Goal: Task Accomplishment & Management: Manage account settings

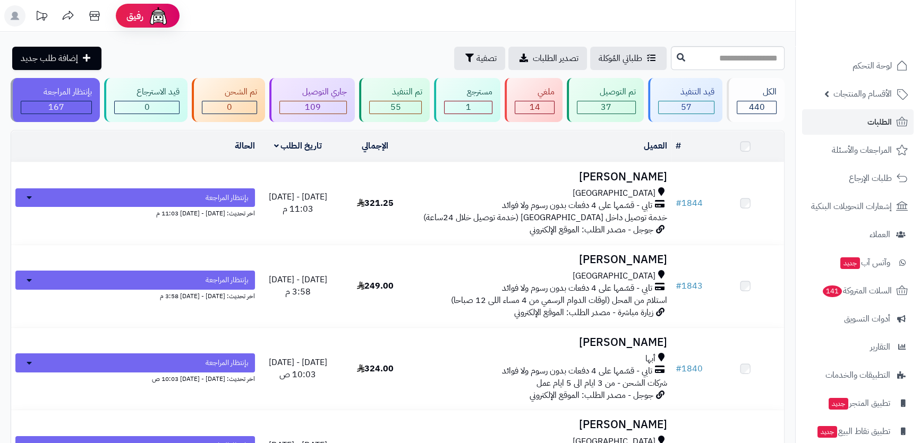
type input "*"
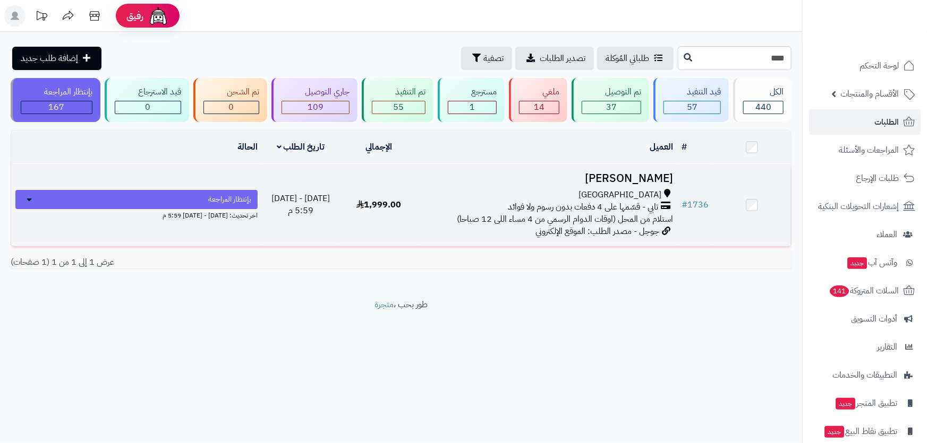
click at [574, 181] on h3 "[PERSON_NAME]" at bounding box center [547, 179] width 251 height 12
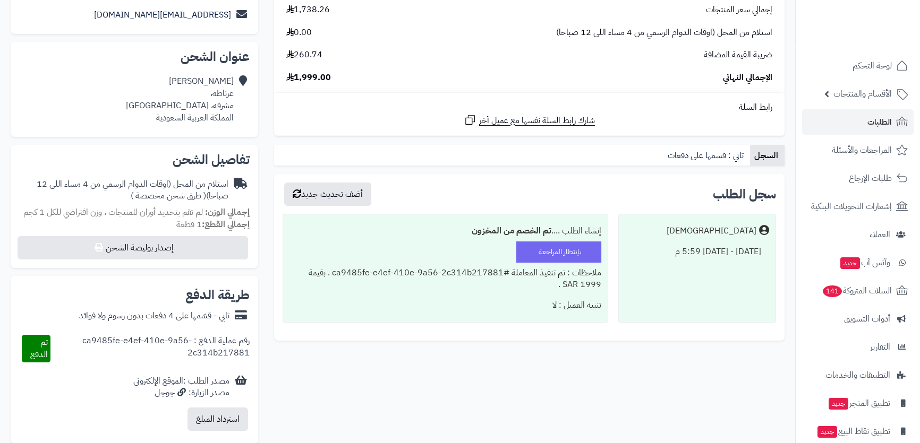
scroll to position [48, 0]
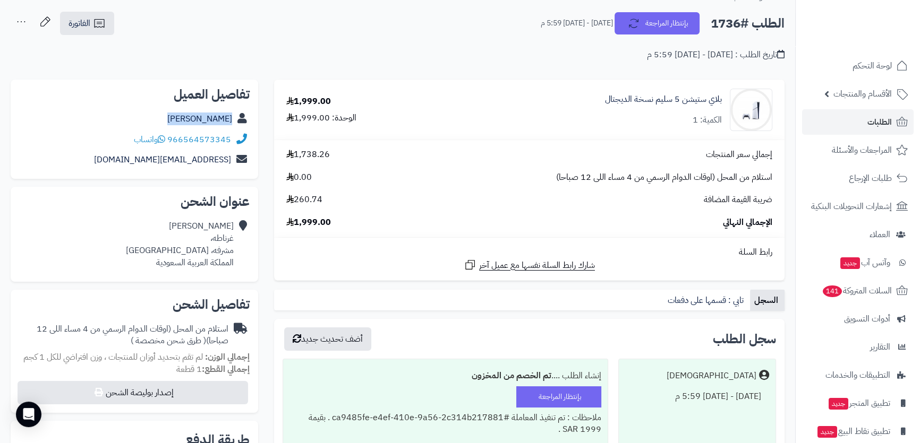
drag, startPoint x: 174, startPoint y: 117, endPoint x: 233, endPoint y: 113, distance: 59.1
click at [233, 113] on div "Soliman Amer" at bounding box center [134, 119] width 230 height 21
copy div "Soliman Amer"
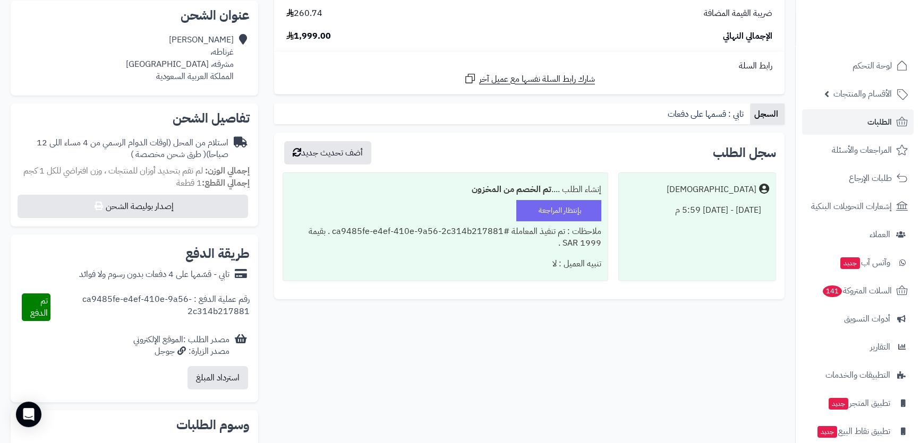
scroll to position [90, 0]
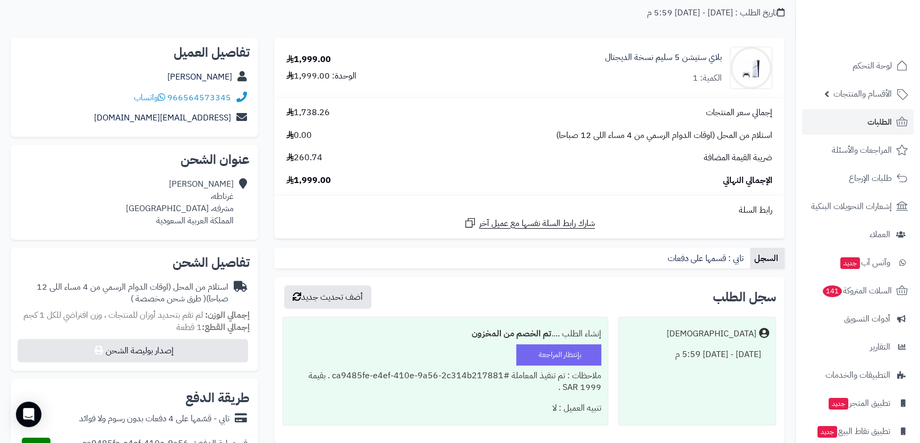
click at [146, 180] on div "Soliman Amer غرناطه، مشرفه، جدة المملكة العربية السعودية" at bounding box center [134, 202] width 230 height 57
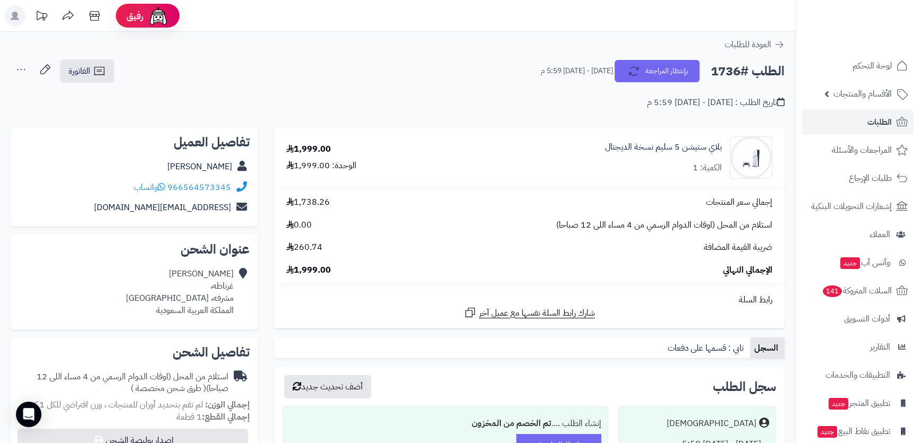
drag, startPoint x: 155, startPoint y: 249, endPoint x: 149, endPoint y: 244, distance: 8.0
click at [149, 244] on h2 "عنوان الشحن" at bounding box center [134, 249] width 230 height 13
click at [105, 208] on div "xsoly.a2000@gmail.com" at bounding box center [134, 208] width 230 height 21
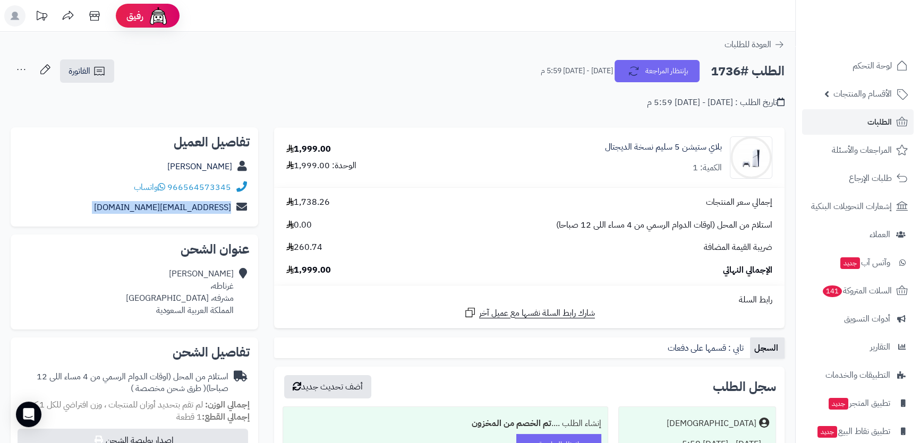
scroll to position [48, 0]
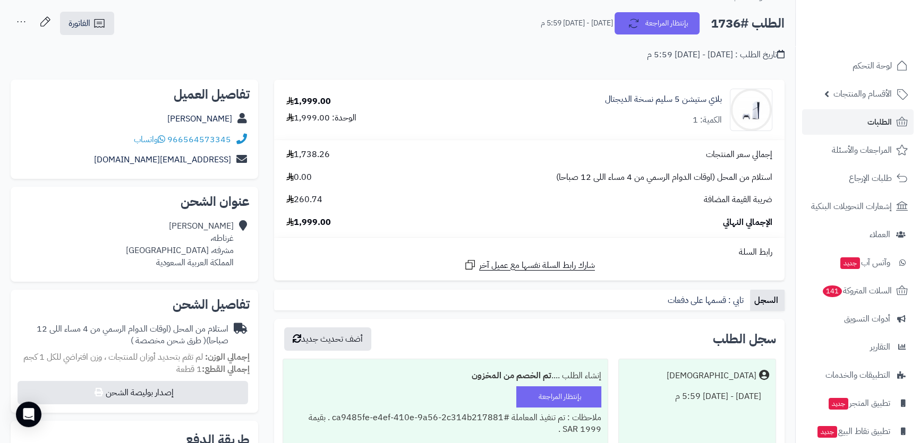
click at [108, 300] on h2 "تفاصيل الشحن" at bounding box center [134, 304] width 230 height 13
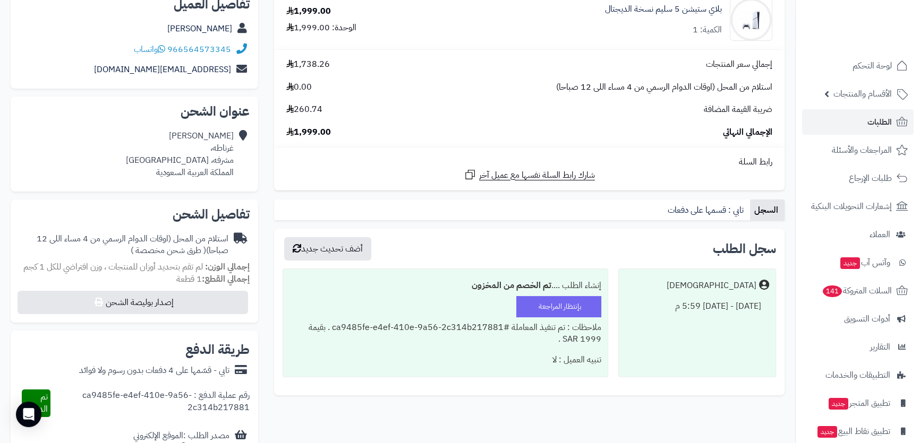
scroll to position [0, 0]
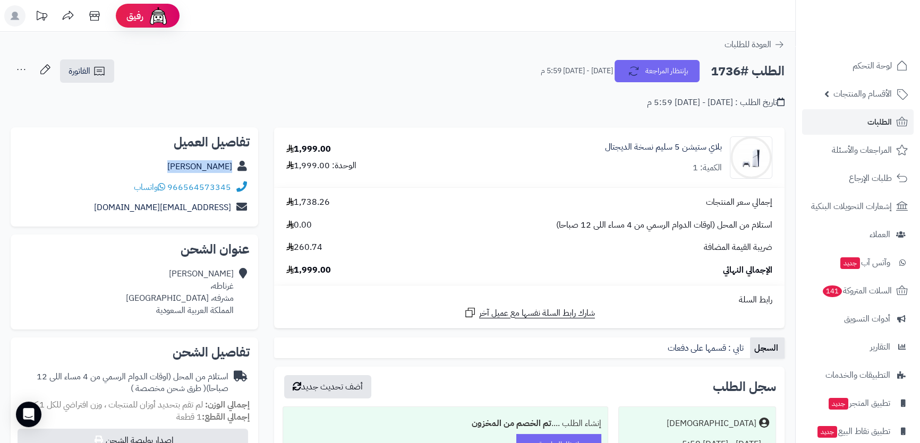
drag, startPoint x: 153, startPoint y: 166, endPoint x: 245, endPoint y: 166, distance: 91.3
click at [245, 166] on div "Soliman Amer" at bounding box center [134, 167] width 230 height 21
copy div "Soliman Amer"
